Goal: Find specific page/section: Find specific page/section

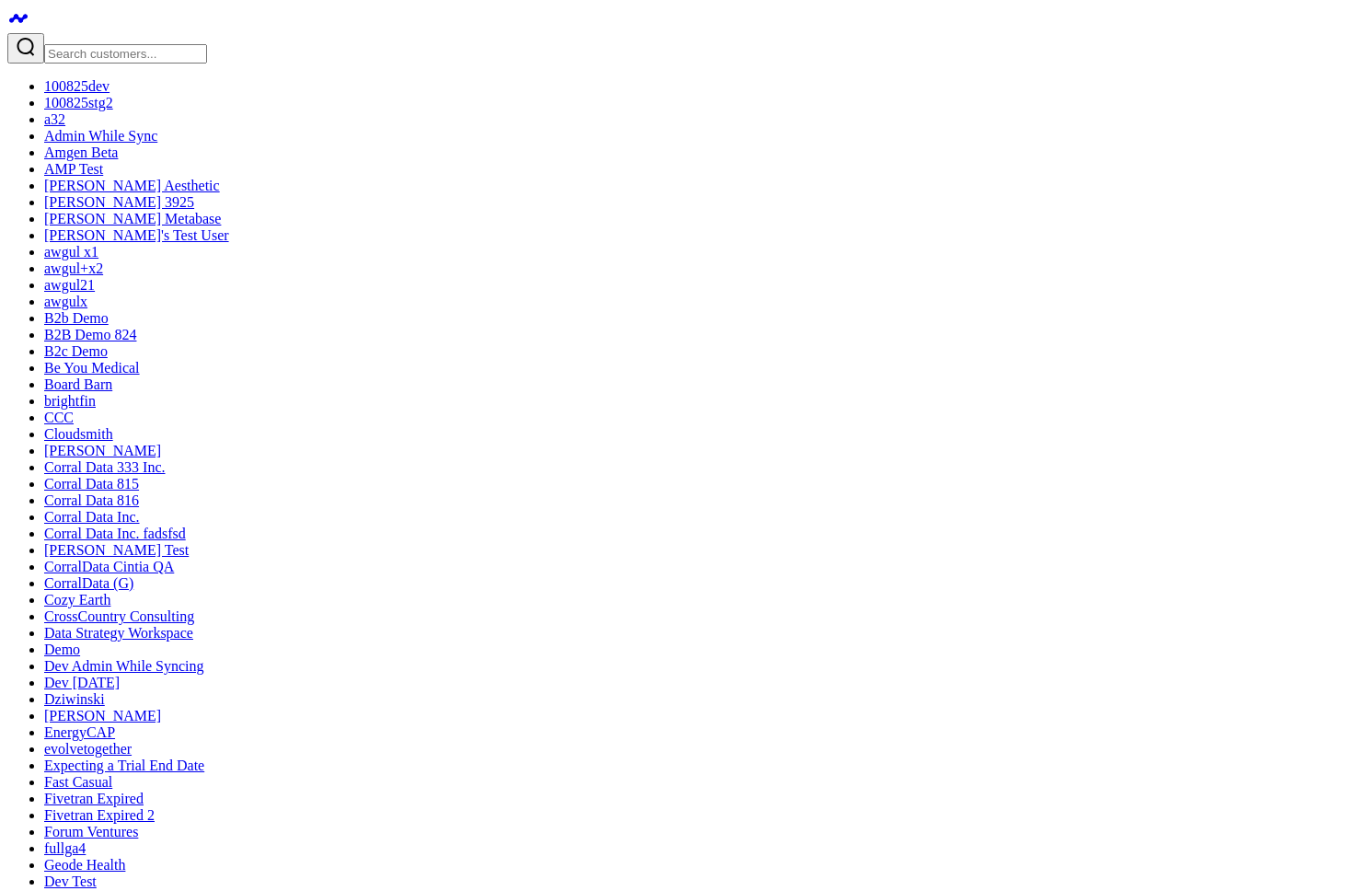
scroll to position [1175, 0]
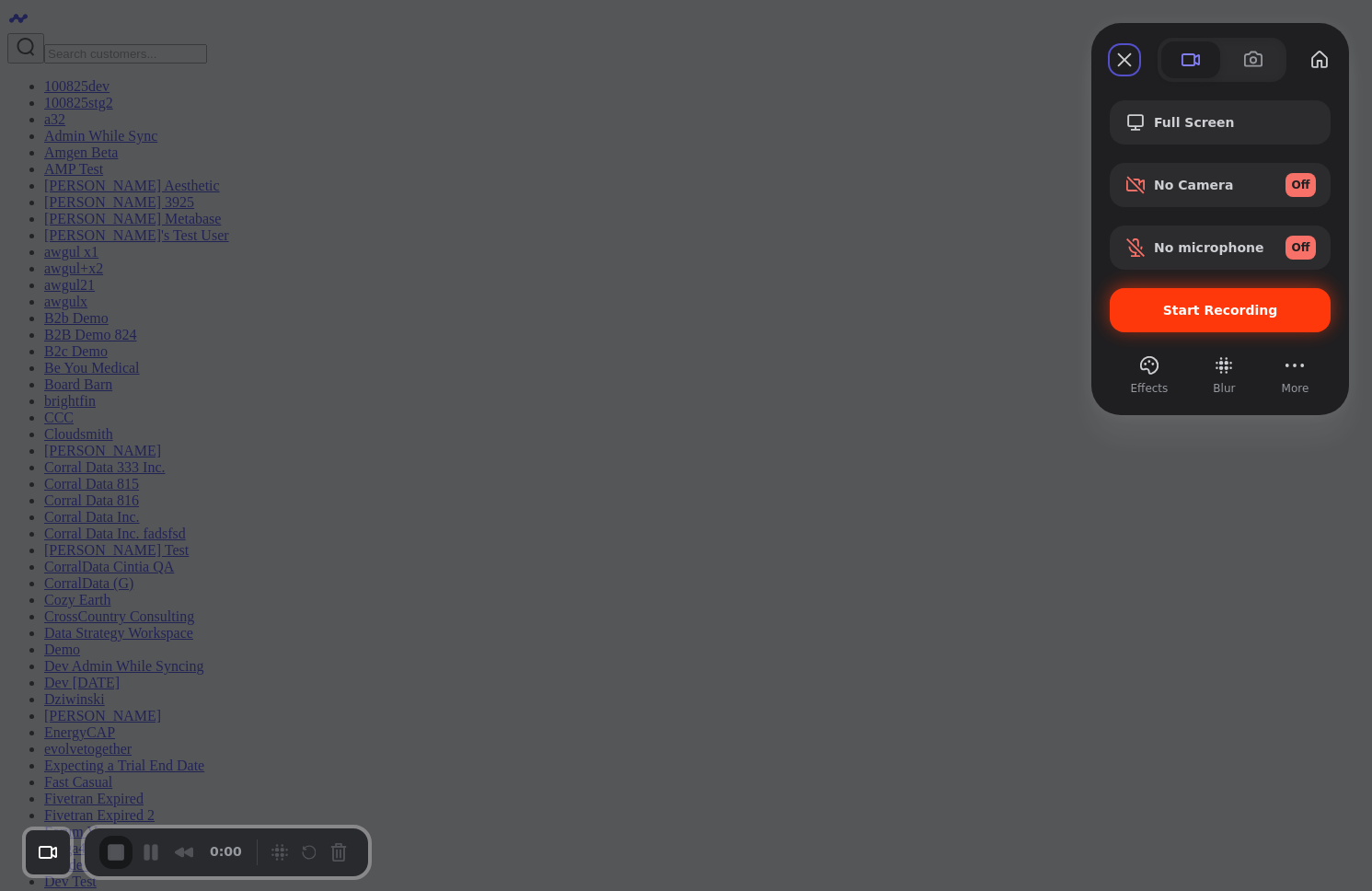
click at [1199, 316] on span "Start Recording" at bounding box center [1219, 310] width 115 height 15
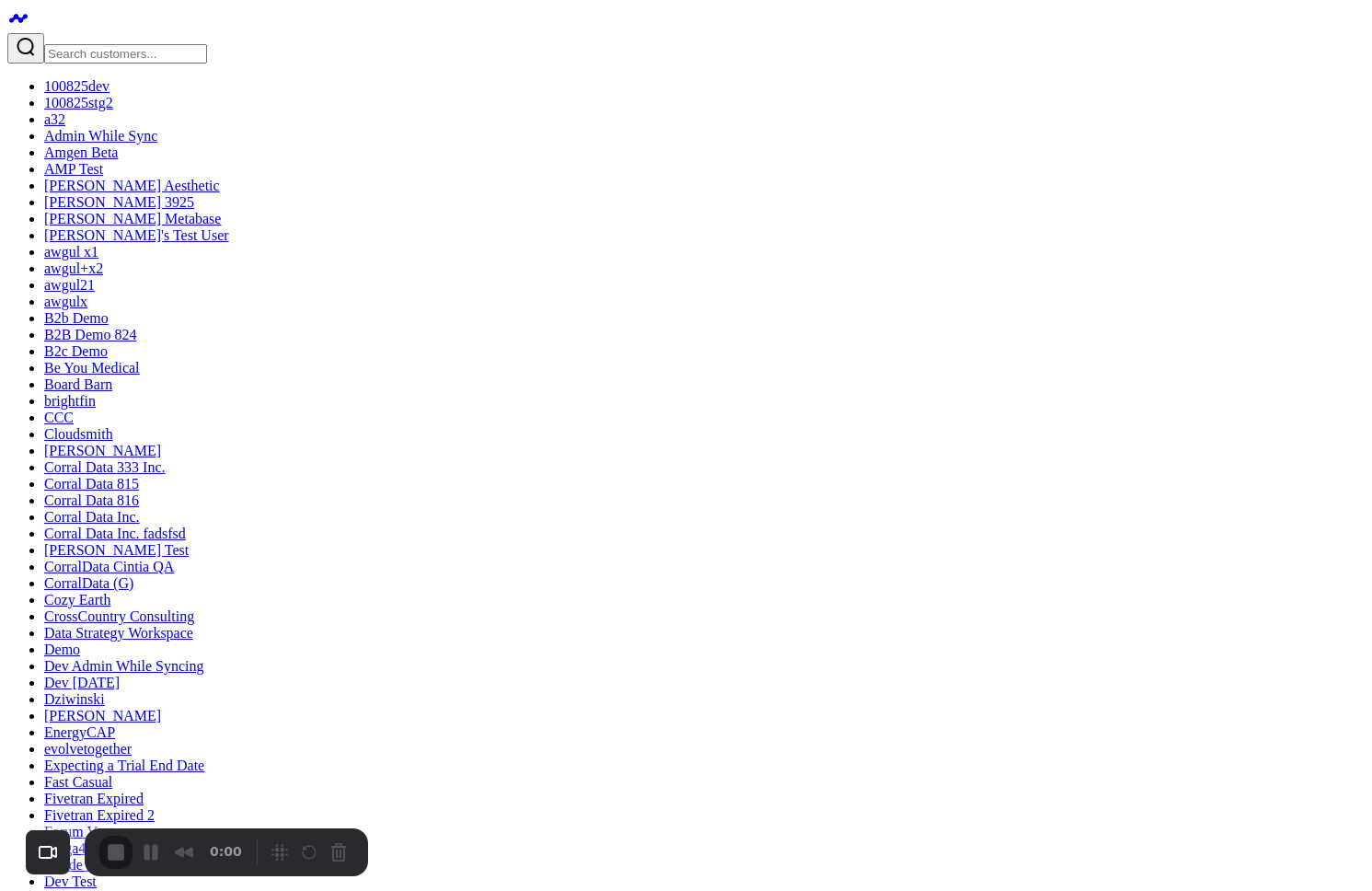
click at [114, 848] on span "End Recording" at bounding box center [116, 852] width 22 height 22
